Goal: Task Accomplishment & Management: Use online tool/utility

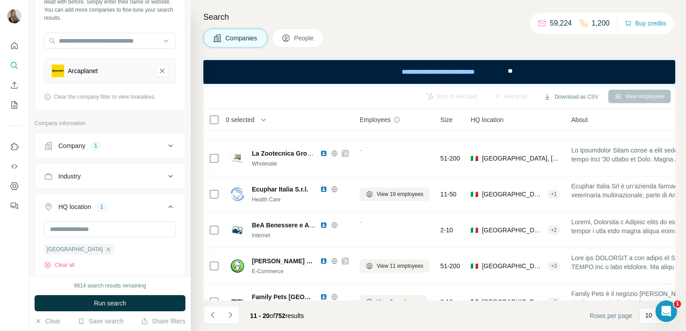
scroll to position [193, 0]
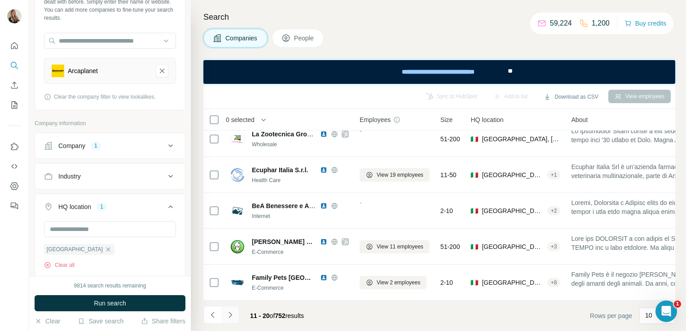
click at [237, 311] on button "Navigate to next page" at bounding box center [230, 315] width 18 height 18
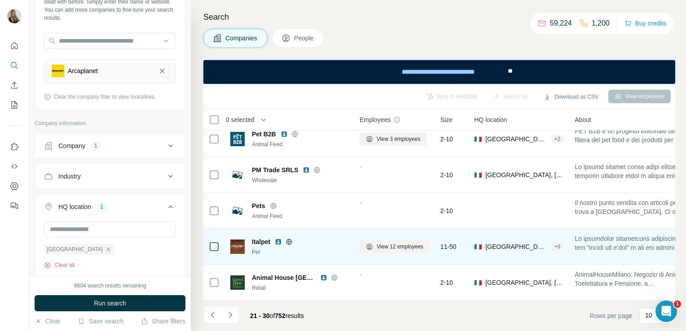
click at [293, 238] on icon at bounding box center [289, 241] width 7 height 7
click at [384, 243] on span "View 12 employees" at bounding box center [400, 247] width 47 height 8
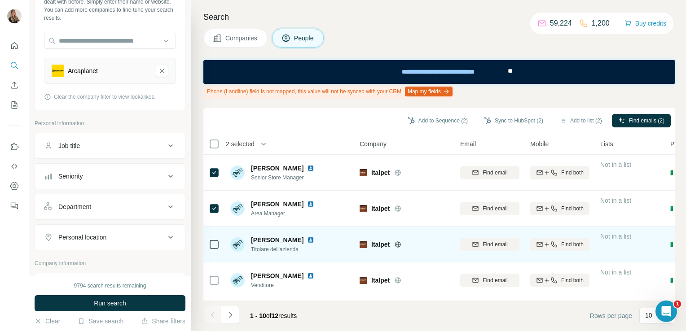
click at [307, 240] on img at bounding box center [310, 240] width 7 height 7
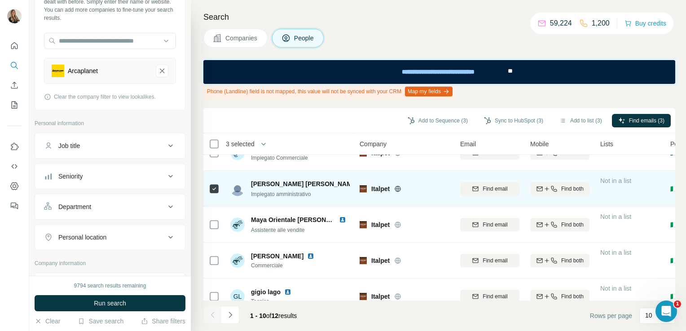
scroll to position [217, 0]
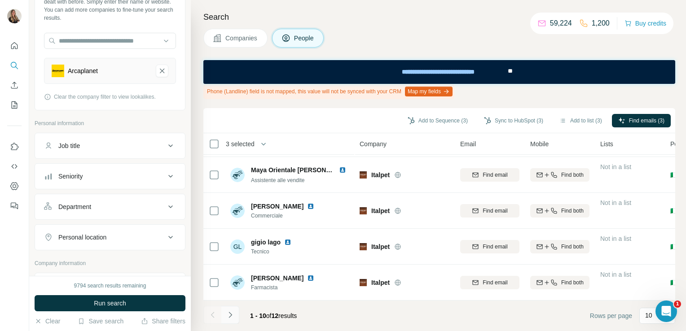
click at [236, 313] on button "Navigate to next page" at bounding box center [230, 315] width 18 height 18
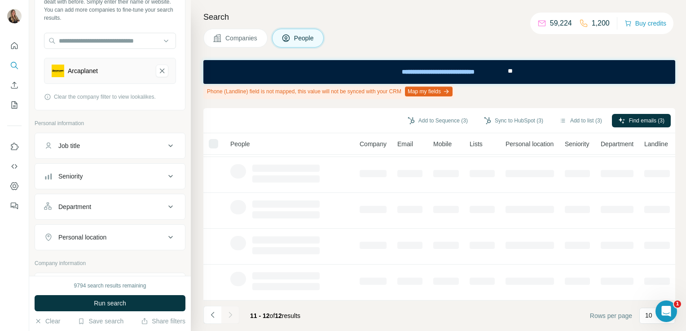
scroll to position [0, 0]
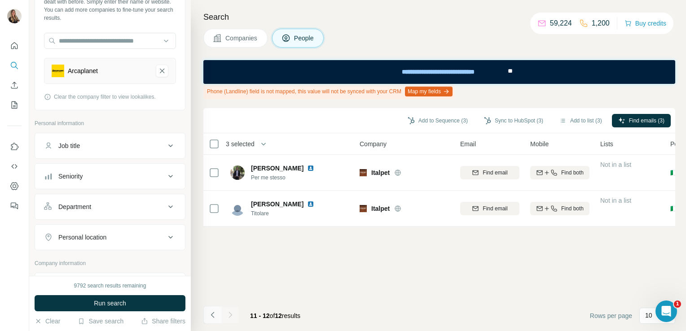
click at [214, 320] on button "Navigate to previous page" at bounding box center [212, 315] width 18 height 18
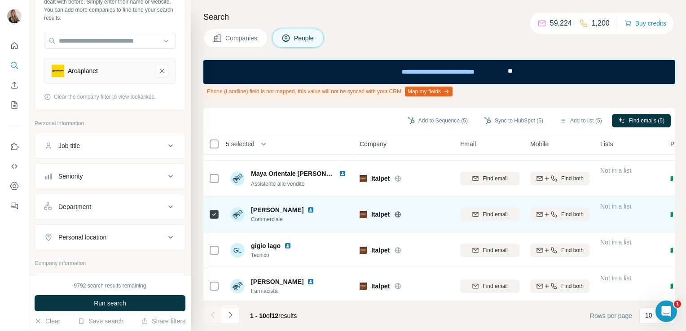
scroll to position [217, 0]
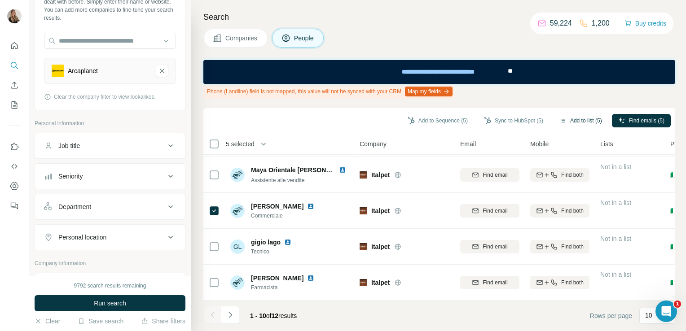
click at [579, 119] on button "Add to list (5)" at bounding box center [580, 120] width 55 height 13
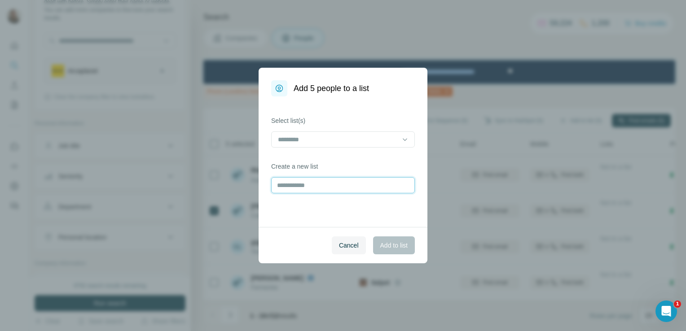
click at [347, 190] on input "text" at bounding box center [343, 185] width 144 height 16
type input "*******"
click at [396, 241] on span "Add to list" at bounding box center [393, 245] width 27 height 9
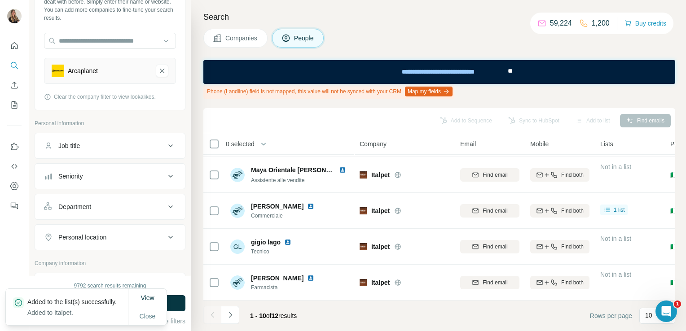
click at [227, 38] on span "Companies" at bounding box center [241, 38] width 33 height 9
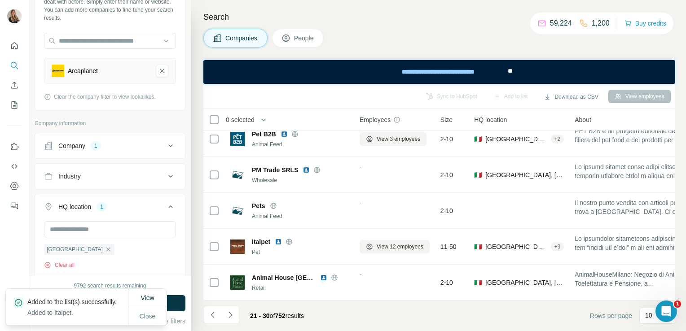
scroll to position [193, 0]
click at [230, 317] on icon "Navigate to next page" at bounding box center [230, 315] width 3 height 6
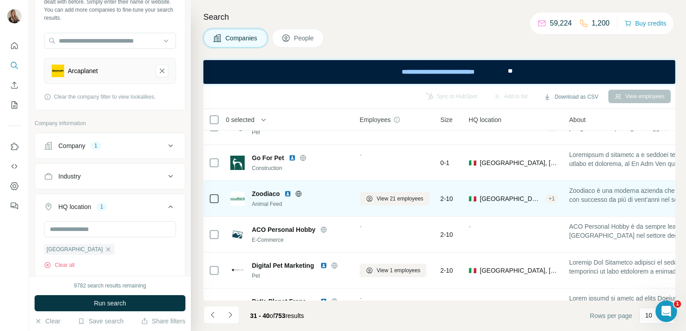
scroll to position [180, 0]
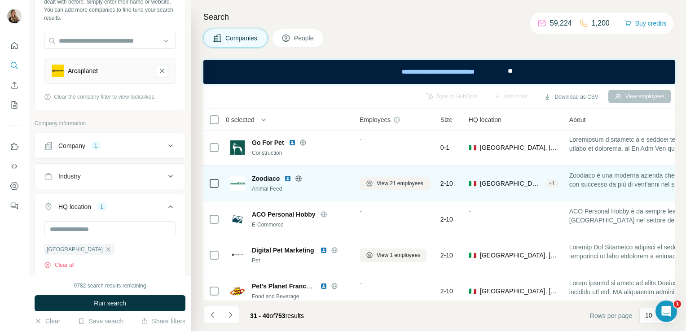
click at [298, 180] on icon at bounding box center [299, 179] width 2 height 6
click at [388, 189] on button "View 21 employees" at bounding box center [395, 183] width 70 height 13
